Goal: Find specific page/section: Find specific page/section

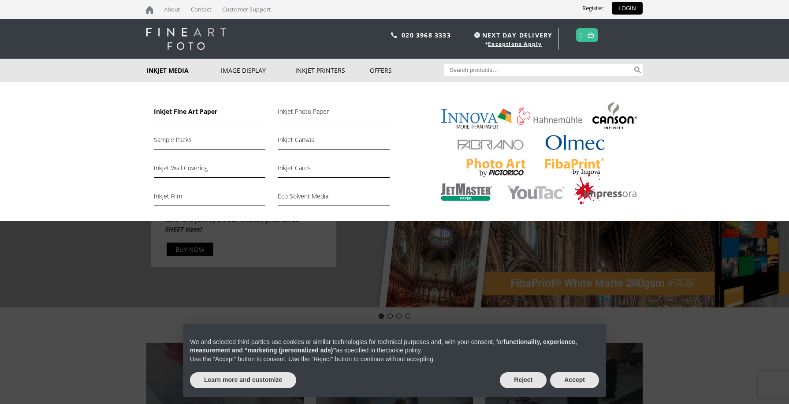
click at [200, 113] on link "Inkjet Fine Art Paper" at bounding box center [210, 113] width 112 height 15
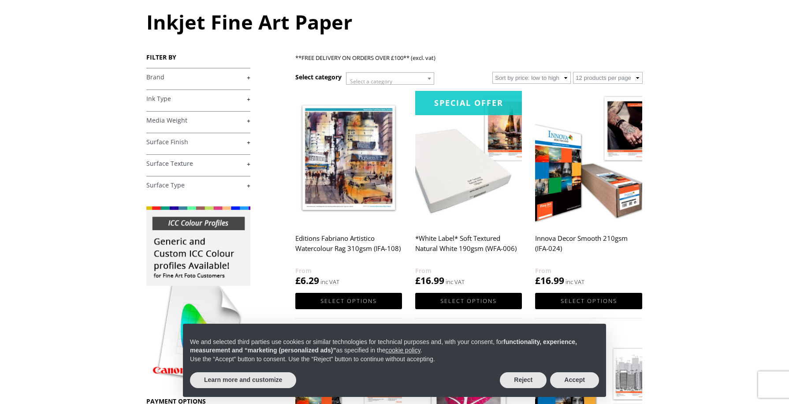
scroll to position [149, 0]
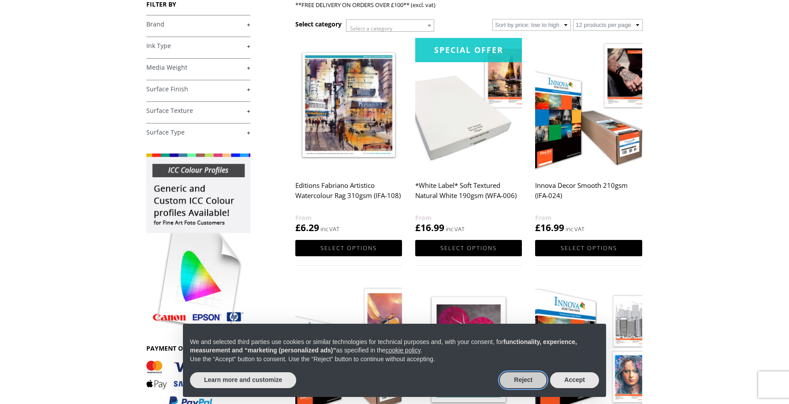
click at [533, 382] on button "Reject" at bounding box center [523, 380] width 47 height 16
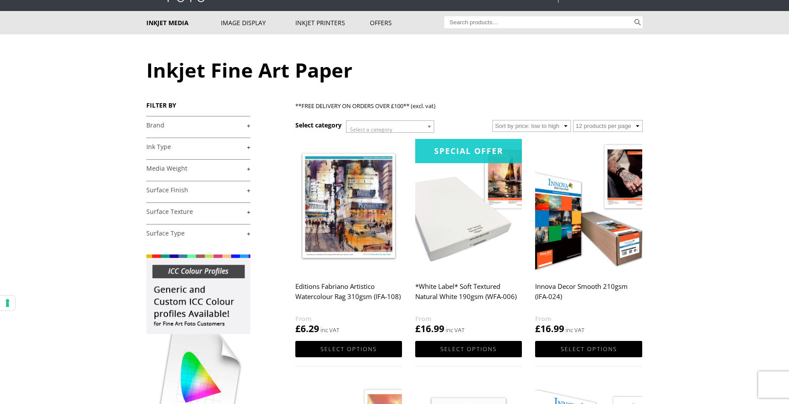
scroll to position [47, 0]
click at [204, 127] on link "+" at bounding box center [198, 126] width 104 height 8
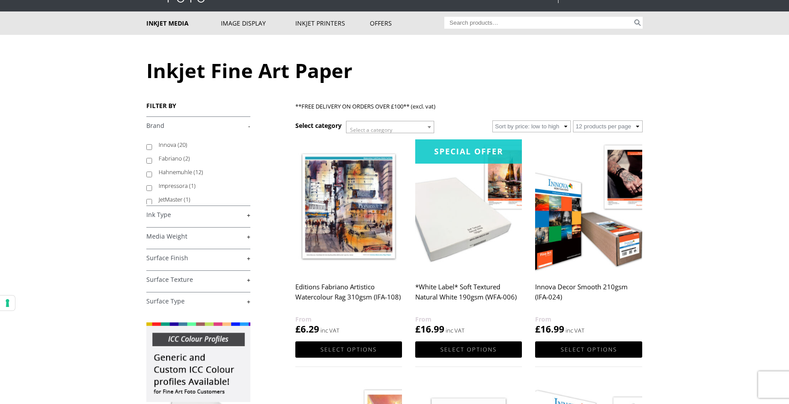
click at [247, 127] on link "-" at bounding box center [198, 126] width 104 height 8
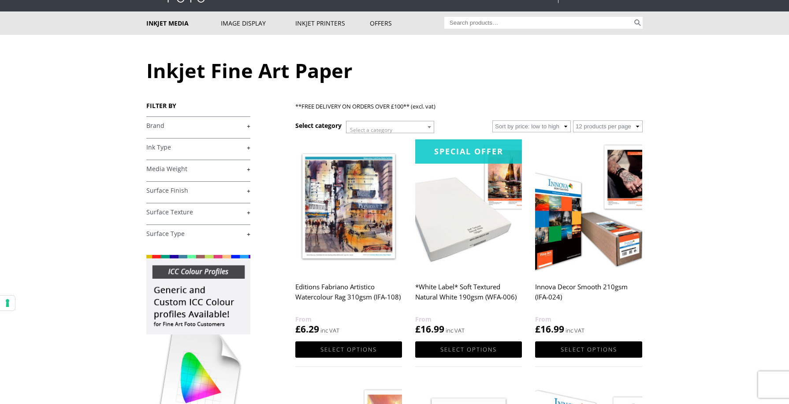
click at [247, 148] on link "+" at bounding box center [198, 147] width 104 height 8
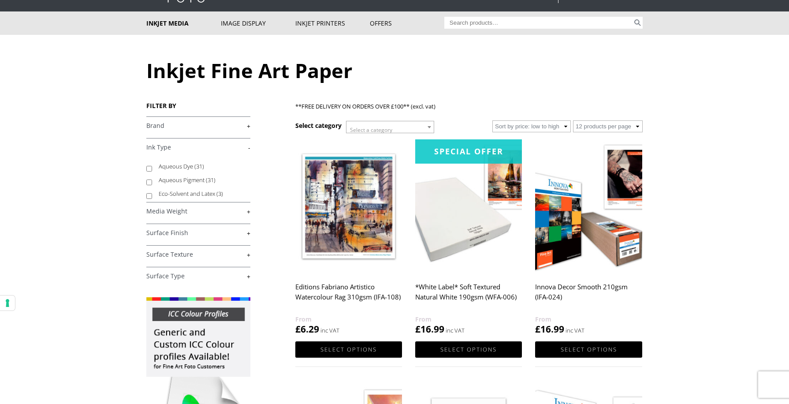
click at [247, 150] on link "-" at bounding box center [198, 147] width 104 height 8
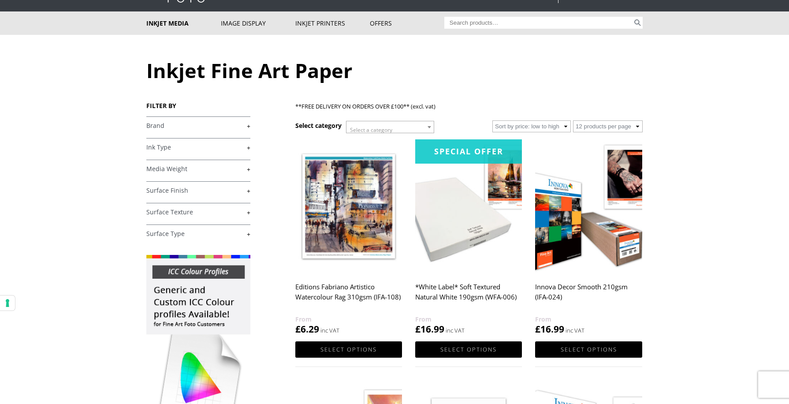
click at [246, 234] on link "+" at bounding box center [198, 234] width 104 height 8
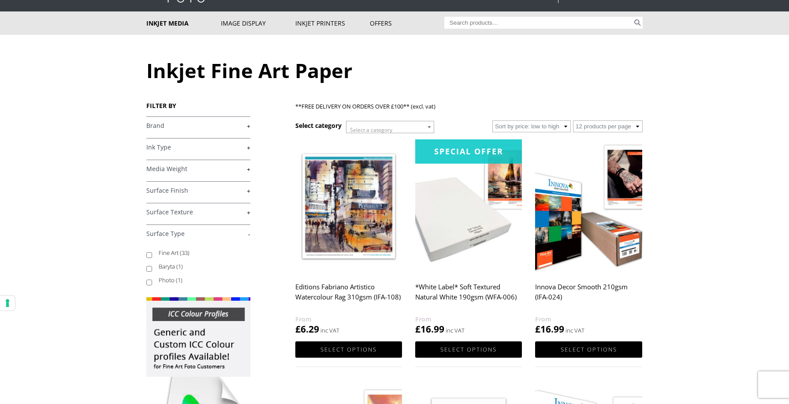
click at [150, 254] on input "Fine Art (33)" at bounding box center [149, 255] width 6 height 6
checkbox input "true"
click at [250, 233] on link "-" at bounding box center [198, 234] width 104 height 8
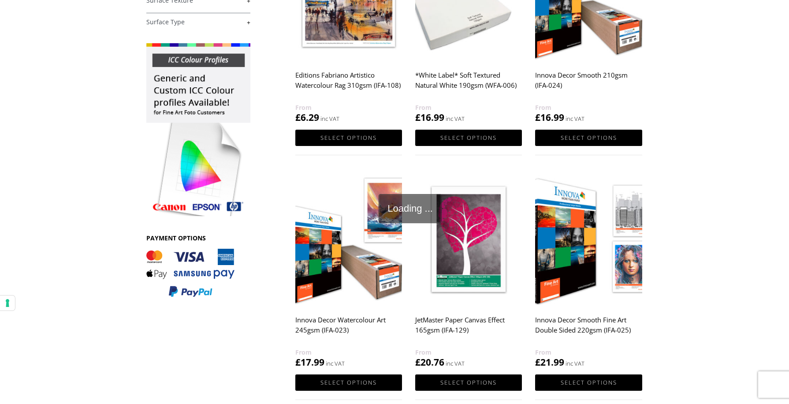
scroll to position [303, 0]
